Goal: Navigation & Orientation: Understand site structure

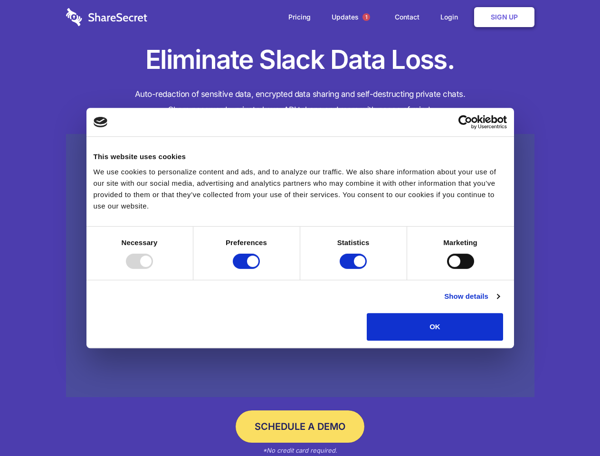
click at [153, 269] on div at bounding box center [139, 261] width 27 height 15
click at [260, 269] on input "Preferences" at bounding box center [246, 261] width 27 height 15
checkbox input "false"
click at [354, 269] on input "Statistics" at bounding box center [353, 261] width 27 height 15
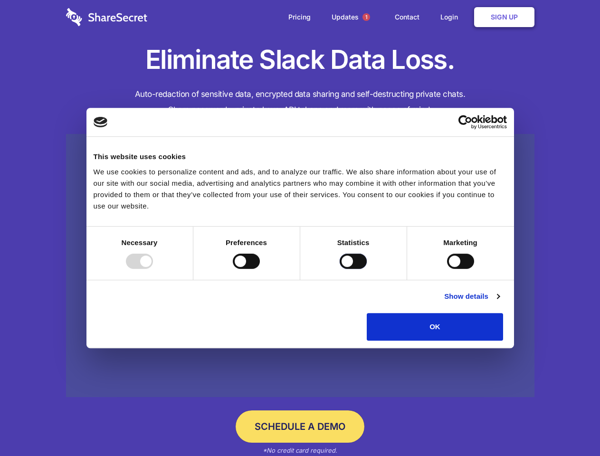
checkbox input "false"
click at [447, 269] on input "Marketing" at bounding box center [460, 261] width 27 height 15
checkbox input "true"
click at [499, 302] on link "Show details" at bounding box center [471, 296] width 55 height 11
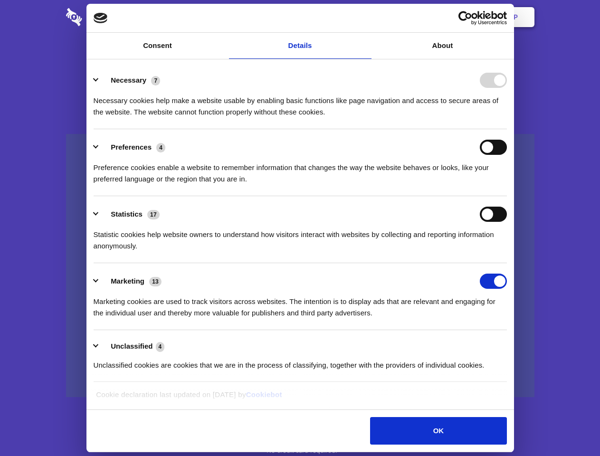
click at [507, 129] on li "Necessary 7 Necessary cookies help make a website usable by enabling basic func…" at bounding box center [300, 95] width 413 height 67
